Goal: Task Accomplishment & Management: Manage account settings

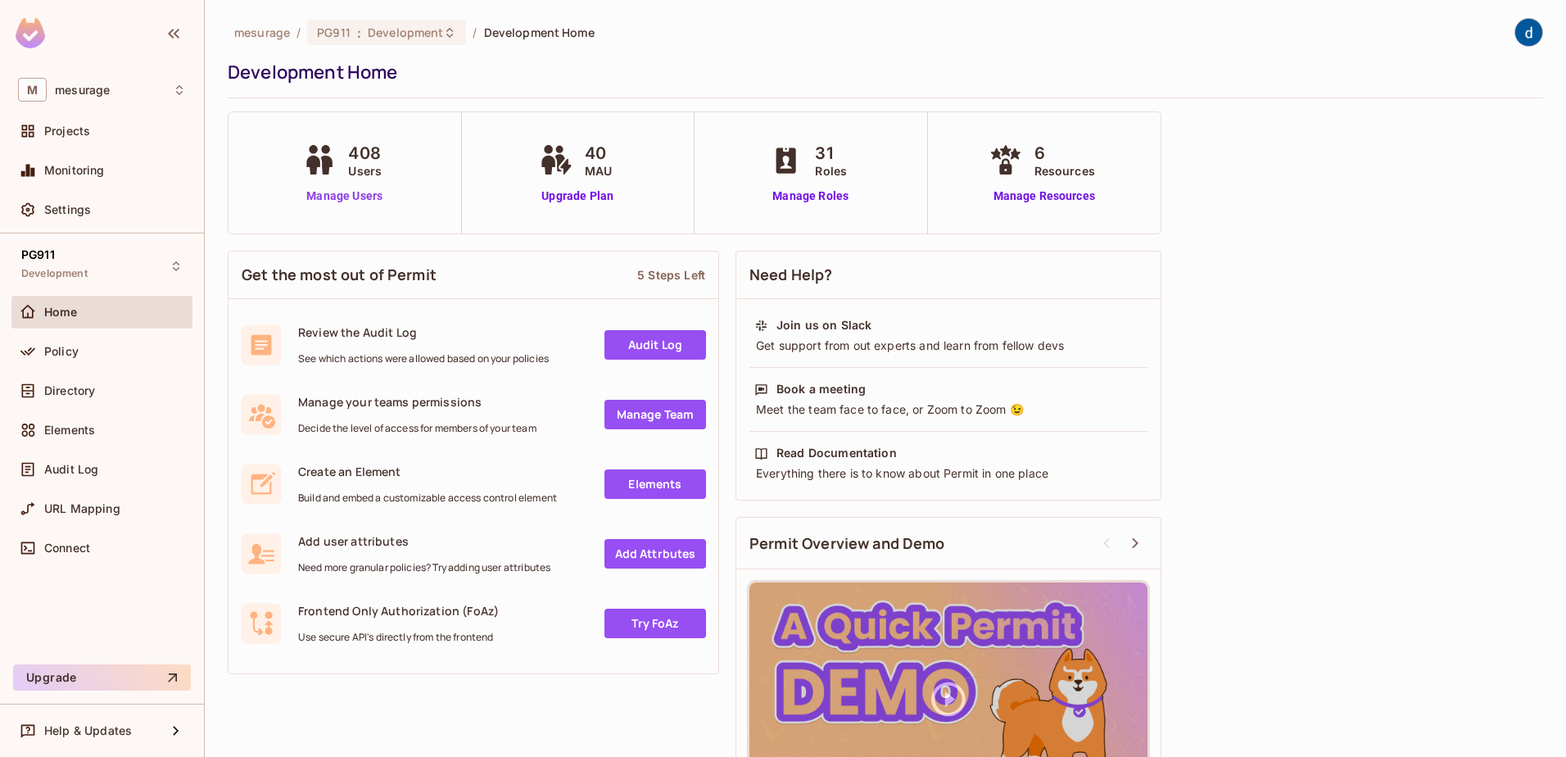
click at [374, 190] on link "Manage Users" at bounding box center [344, 196] width 91 height 17
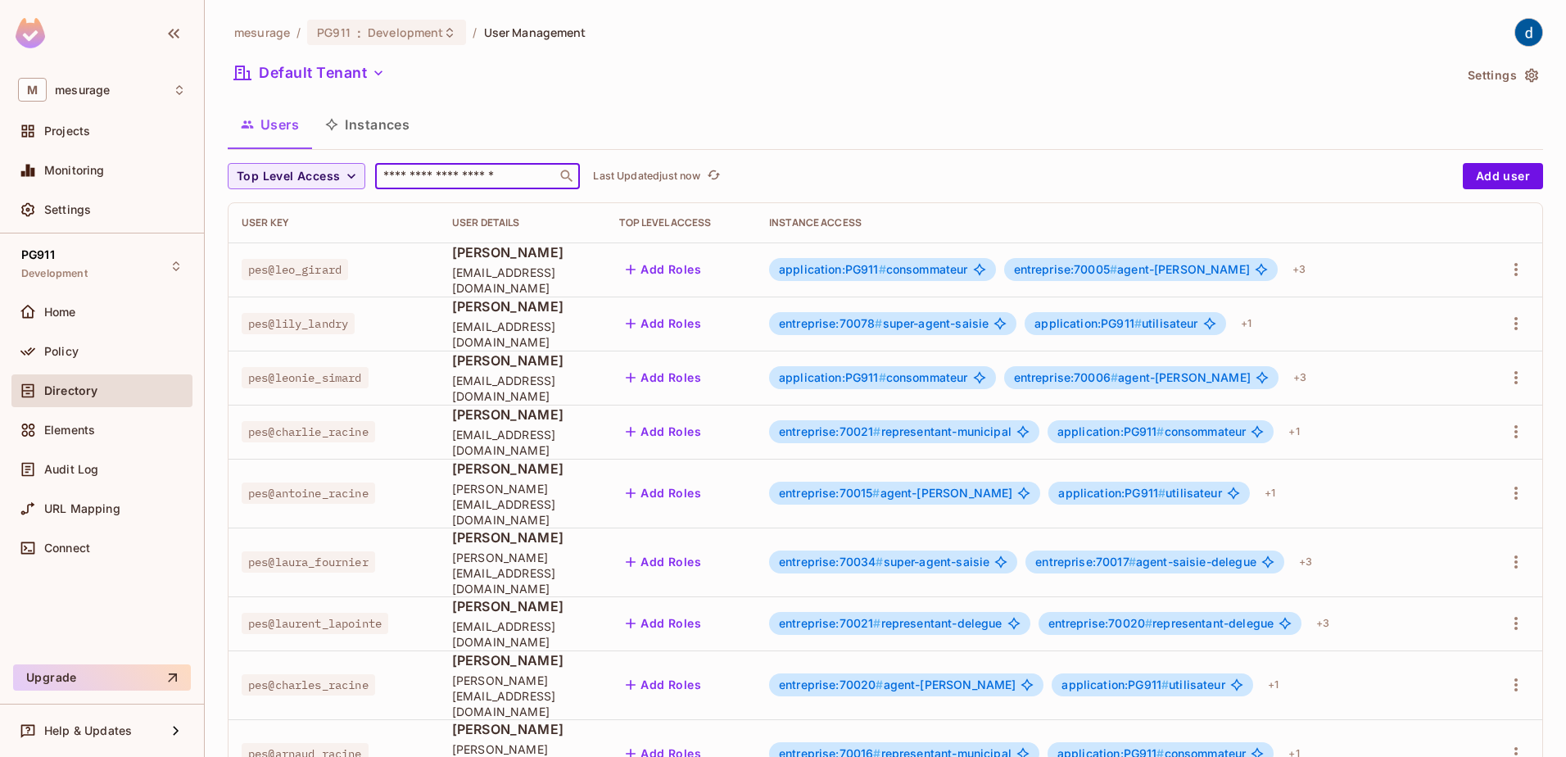
click at [509, 173] on input "text" at bounding box center [466, 176] width 172 height 16
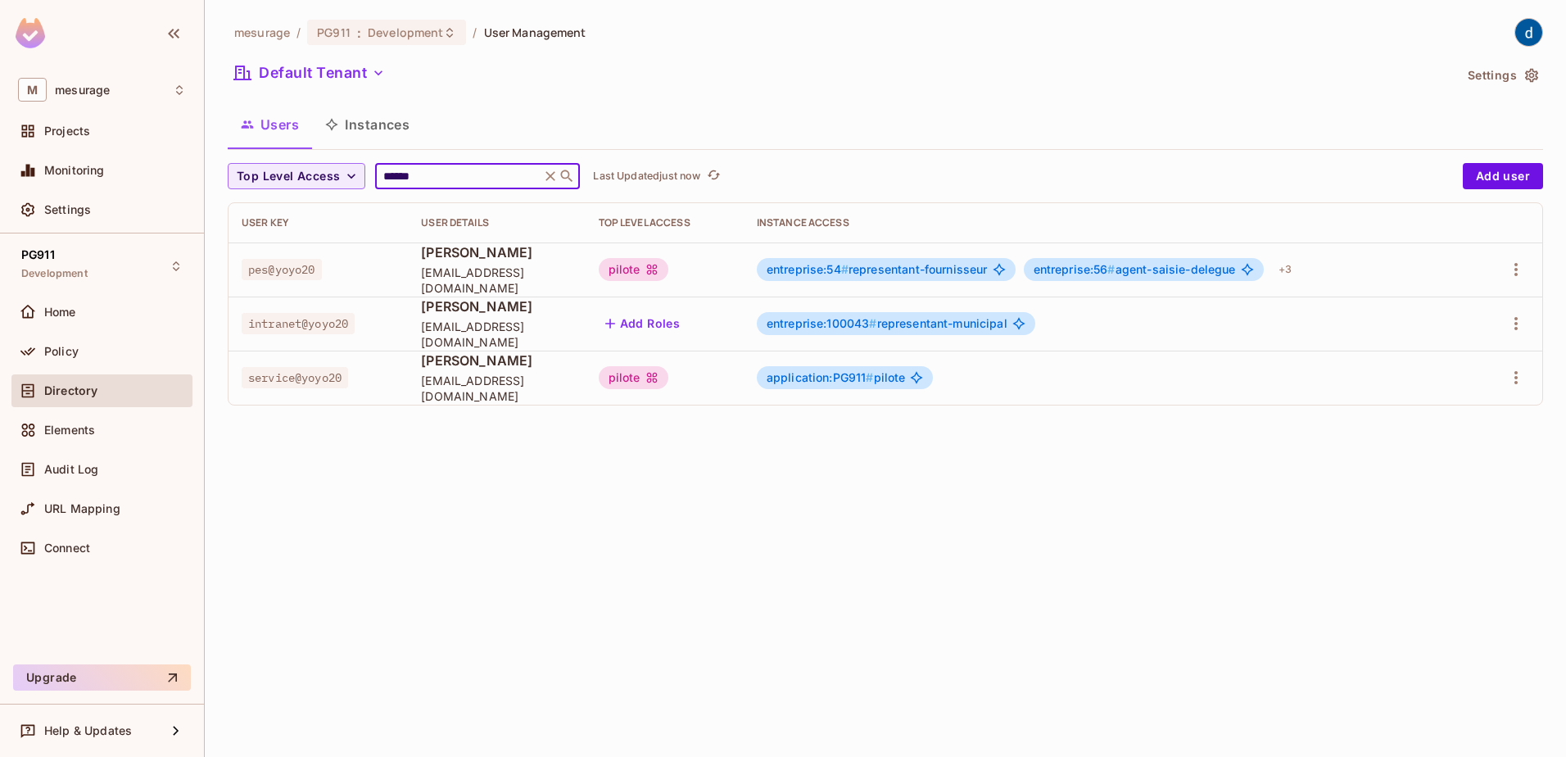
type input "******"
click at [451, 256] on span "[PERSON_NAME]" at bounding box center [496, 252] width 151 height 18
click at [359, 119] on button "Instances" at bounding box center [367, 124] width 111 height 41
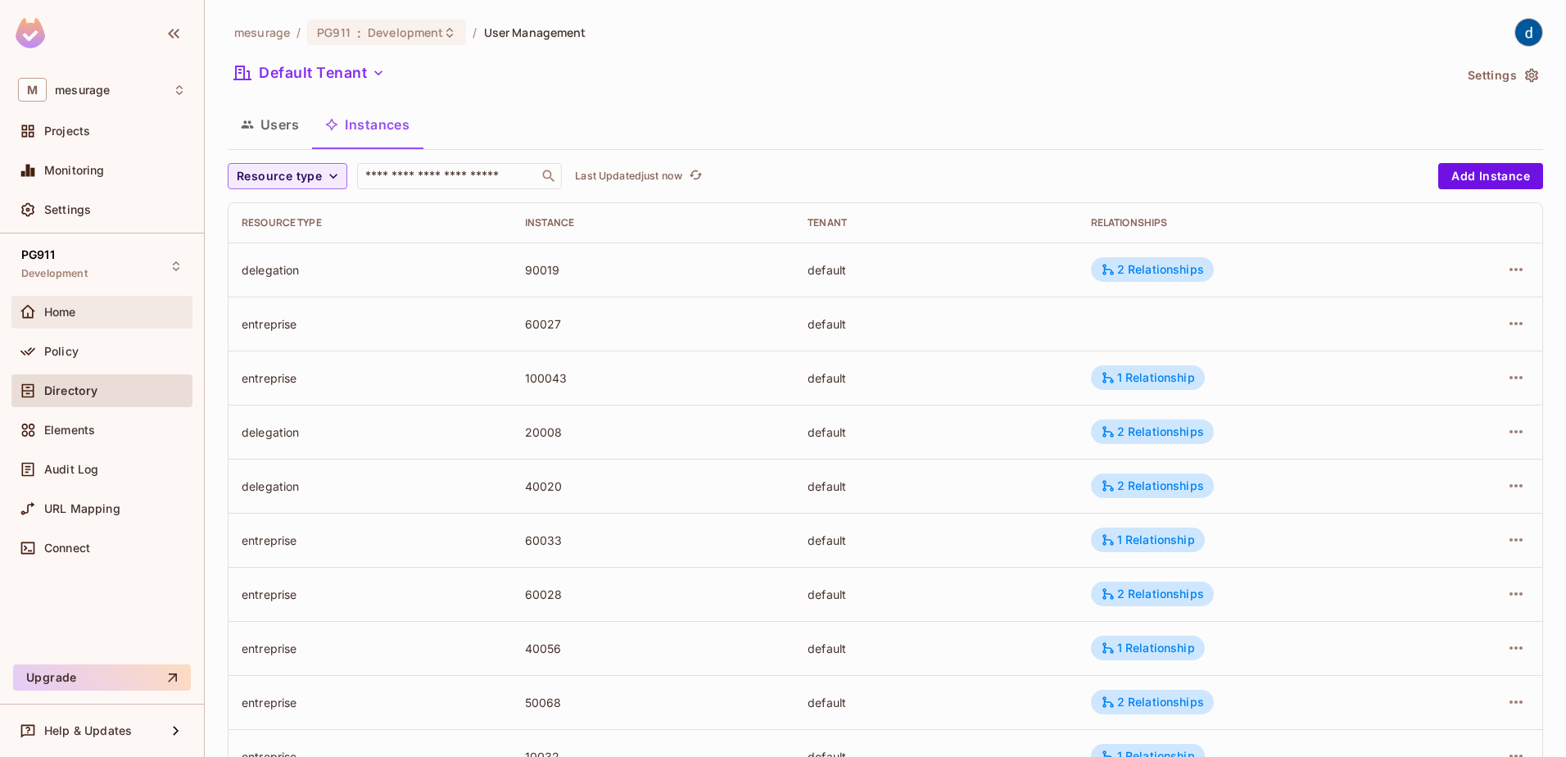
click at [75, 303] on div "Home" at bounding box center [102, 312] width 168 height 20
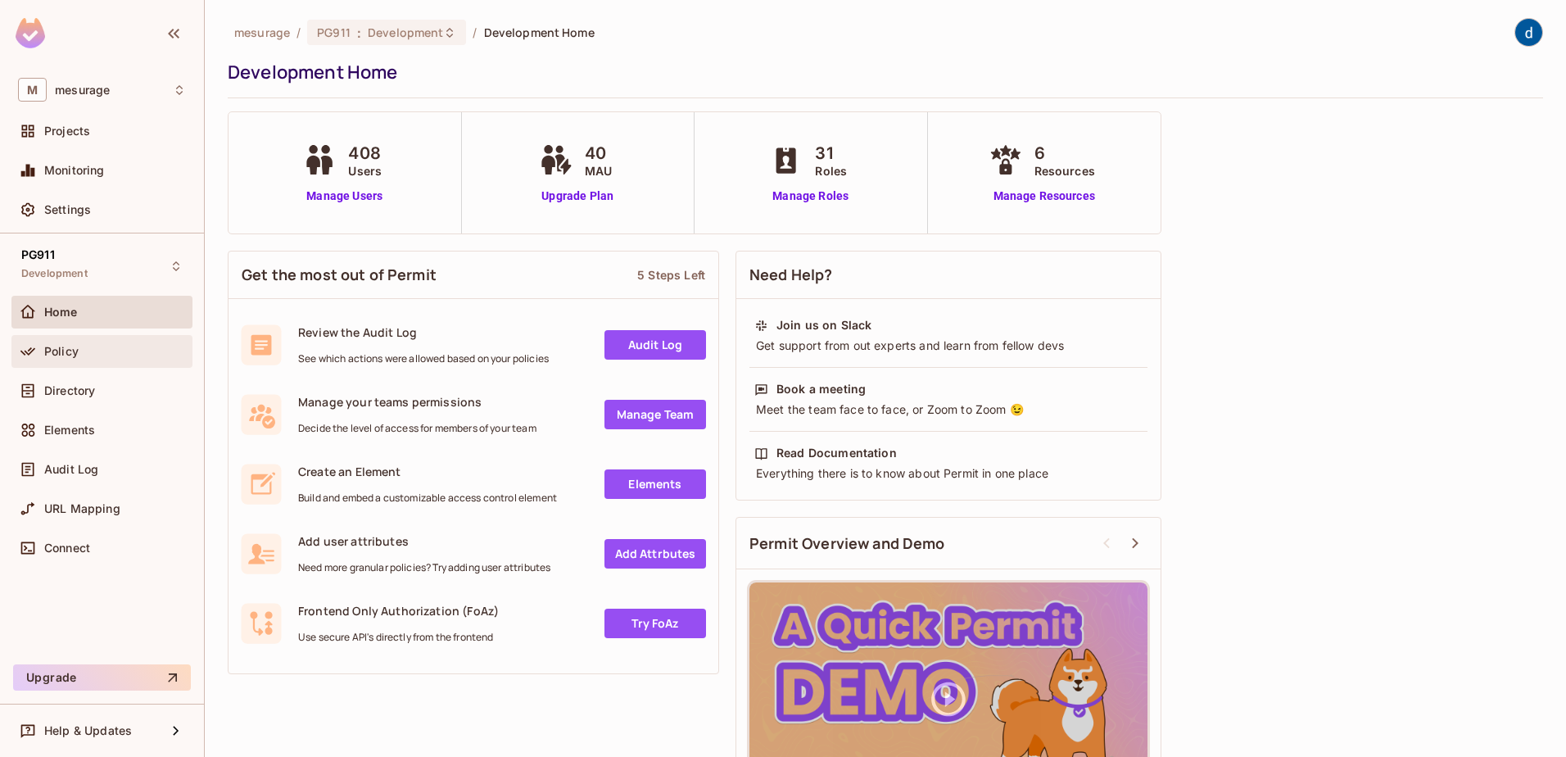
click at [74, 345] on span "Policy" at bounding box center [61, 351] width 34 height 13
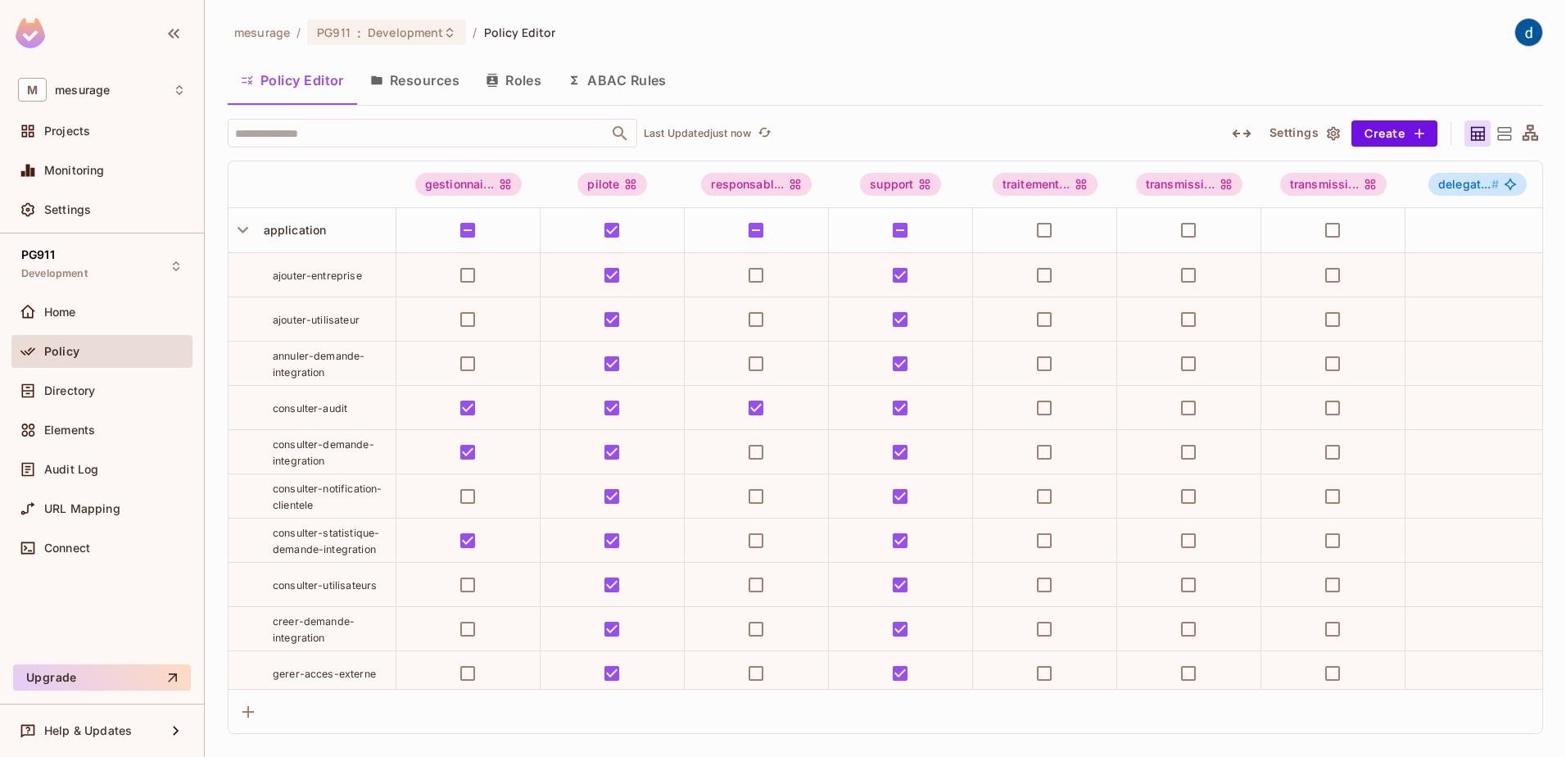
click at [227, 243] on div "mesurage / PG911 : Development / Policy Editor Policy Editor Resources Roles AB…" at bounding box center [885, 378] width 1361 height 757
click at [233, 237] on icon "button" at bounding box center [243, 230] width 22 height 22
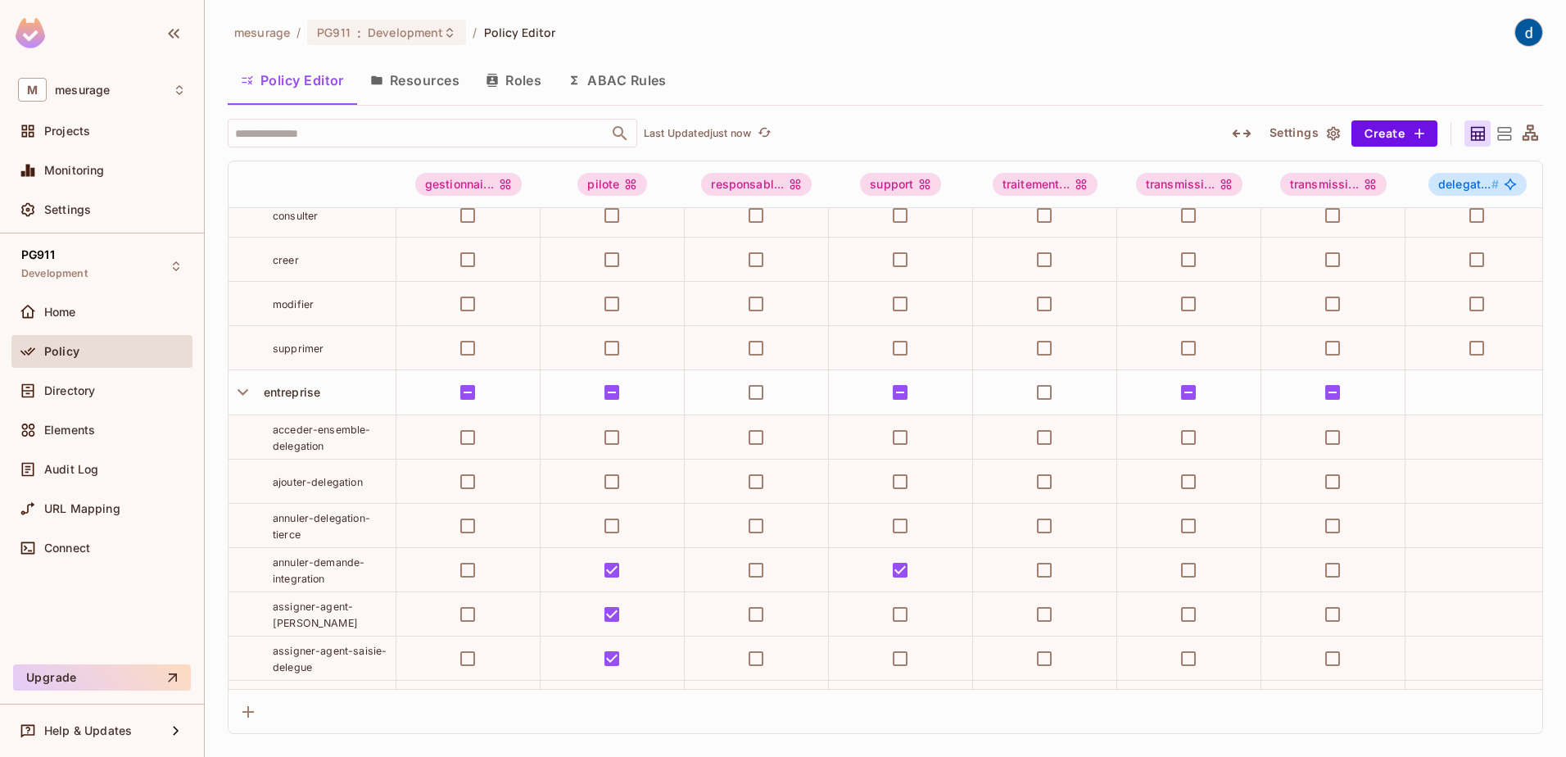
scroll to position [409, 0]
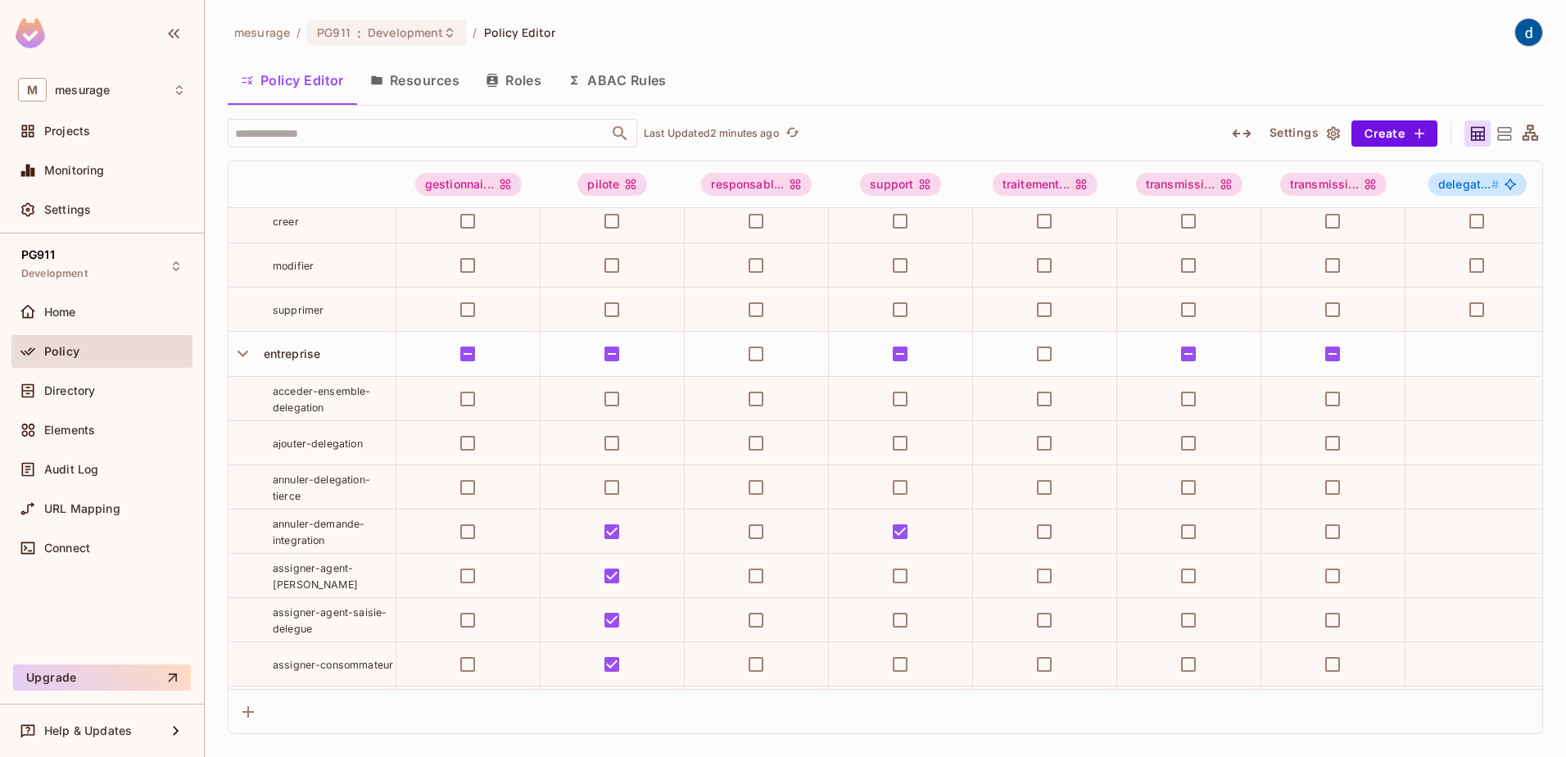
click at [229, 461] on td "ajouter-delegation" at bounding box center [312, 443] width 168 height 44
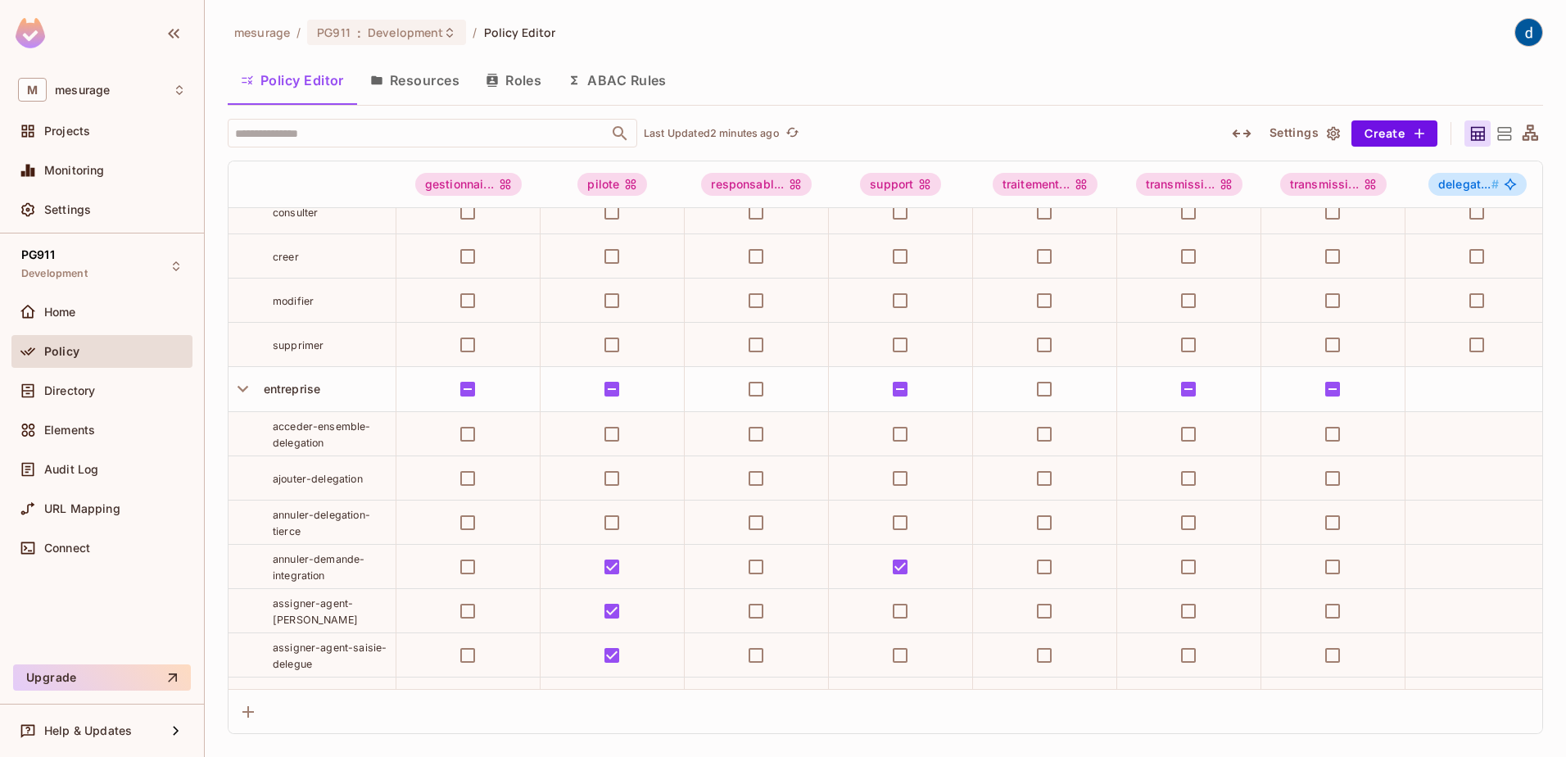
scroll to position [328, 0]
